Goal: Task Accomplishment & Management: Manage account settings

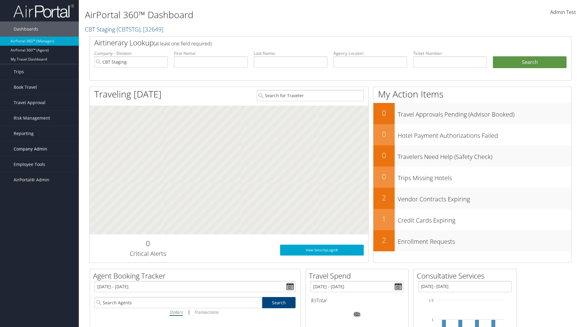
click at [39, 149] on span "Company Admin" at bounding box center [31, 149] width 34 height 15
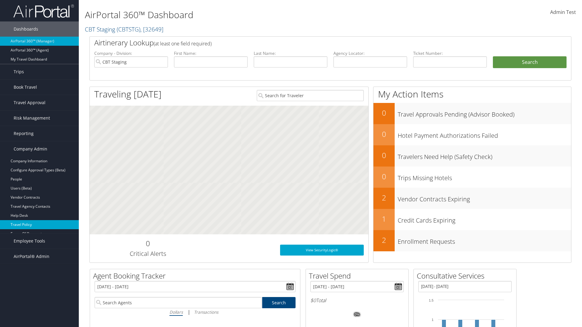
click at [39, 225] on link "Travel Policy" at bounding box center [39, 224] width 79 height 9
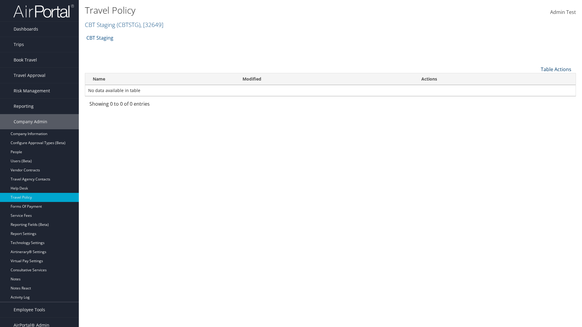
click at [556, 69] on link "Table Actions" at bounding box center [556, 69] width 31 height 7
click at [536, 79] on link "Add New Policy" at bounding box center [536, 79] width 80 height 10
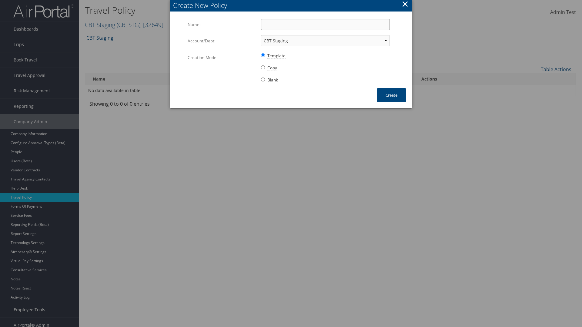
click at [325, 24] on input "Name:" at bounding box center [325, 24] width 129 height 11
type input "Auto Policy"
click at [391, 95] on button "Create" at bounding box center [391, 95] width 29 height 14
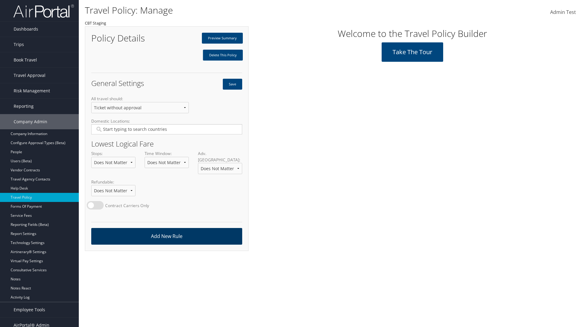
click at [166, 230] on link "Add New Rule" at bounding box center [166, 236] width 151 height 17
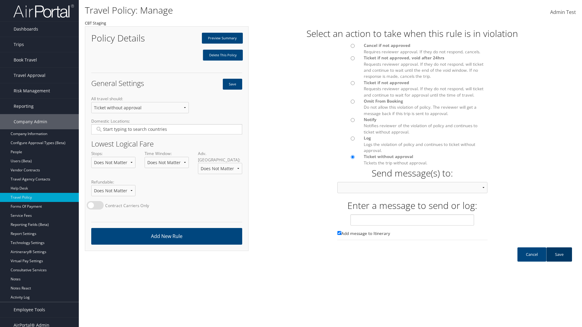
click at [346, 48] on div at bounding box center [346, 47] width 27 height 10
click at [412, 226] on input "text" at bounding box center [412, 220] width 124 height 11
type input "Message 1"
click at [559, 261] on link "Save" at bounding box center [559, 255] width 26 height 14
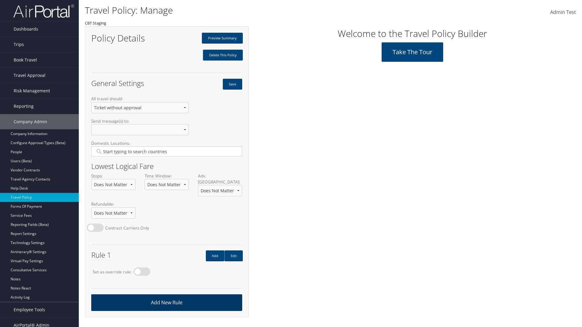
click at [166, 297] on link "Add New Rule" at bounding box center [166, 303] width 151 height 17
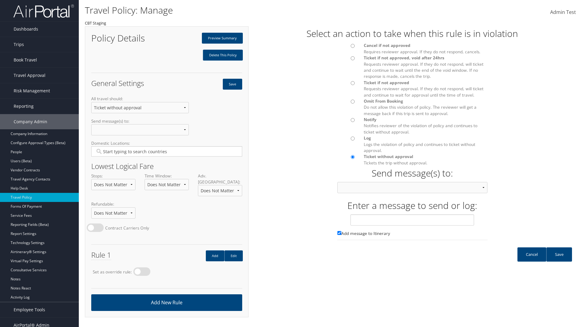
click at [346, 85] on div at bounding box center [346, 85] width 27 height 10
click at [412, 226] on input "text" at bounding box center [412, 220] width 124 height 11
type input "Message 2"
click at [559, 261] on link "Save" at bounding box center [559, 255] width 26 height 14
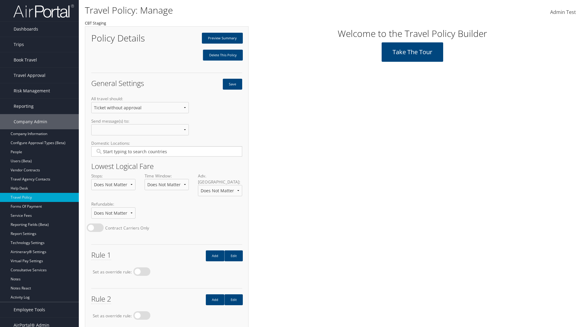
scroll to position [34, 0]
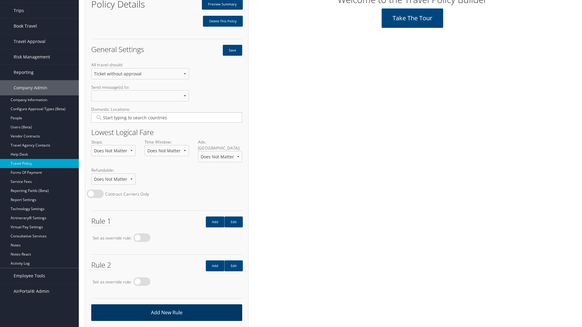
click at [166, 307] on link "Add New Rule" at bounding box center [166, 313] width 151 height 17
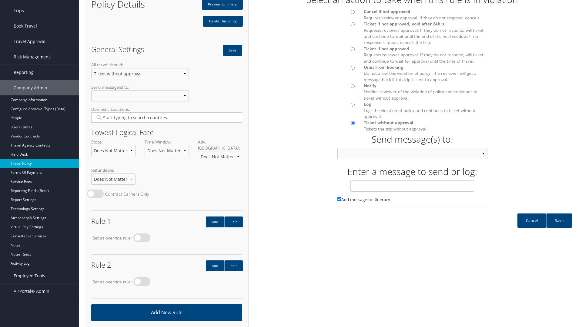
click at [353, 49] on input "Ticket if not approved Requests reviewer approval. If they do not respond, will…" at bounding box center [353, 49] width 4 height 4
radio input "true"
click at [412, 192] on input "text" at bounding box center [412, 186] width 124 height 11
type input "Message 3"
click at [559, 227] on link "Save" at bounding box center [559, 221] width 26 height 14
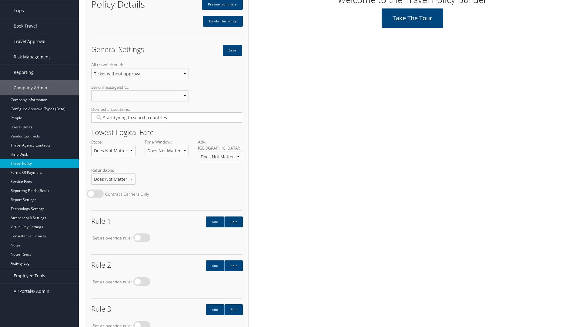
scroll to position [78, 0]
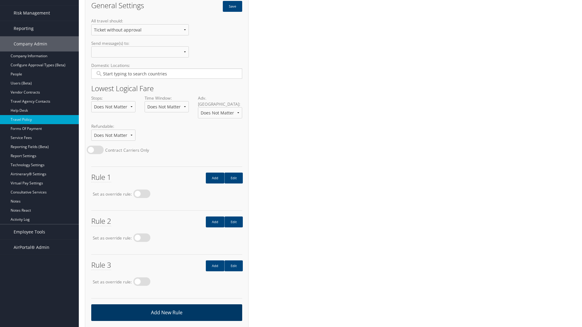
click at [166, 307] on link "Add New Rule" at bounding box center [166, 313] width 151 height 17
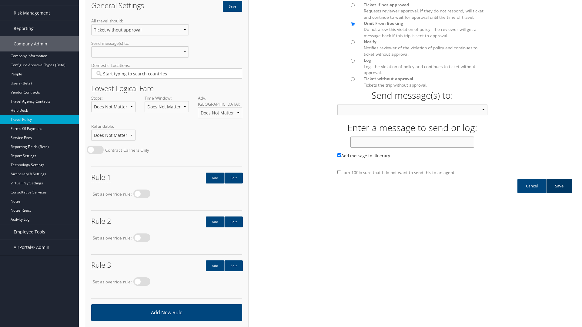
click at [412, 148] on input "text" at bounding box center [412, 142] width 124 height 11
type input "Message 4"
click at [559, 192] on link "Save" at bounding box center [559, 186] width 26 height 14
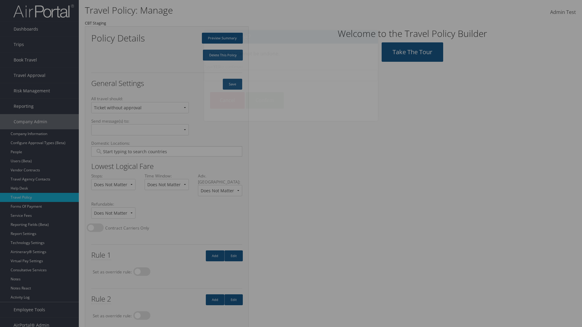
click at [291, 75] on input "Type YES to continue:" at bounding box center [291, 75] width 174 height 11
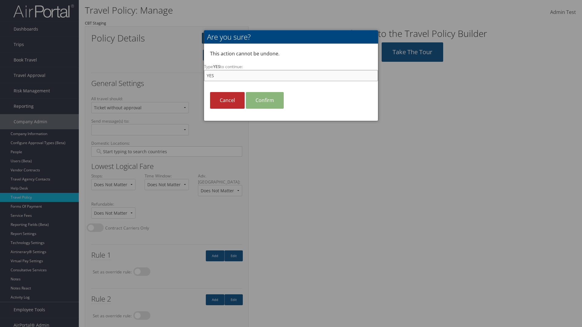
type input "YES"
click at [265, 100] on link "Confirm" at bounding box center [265, 100] width 38 height 17
